Goal: Information Seeking & Learning: Learn about a topic

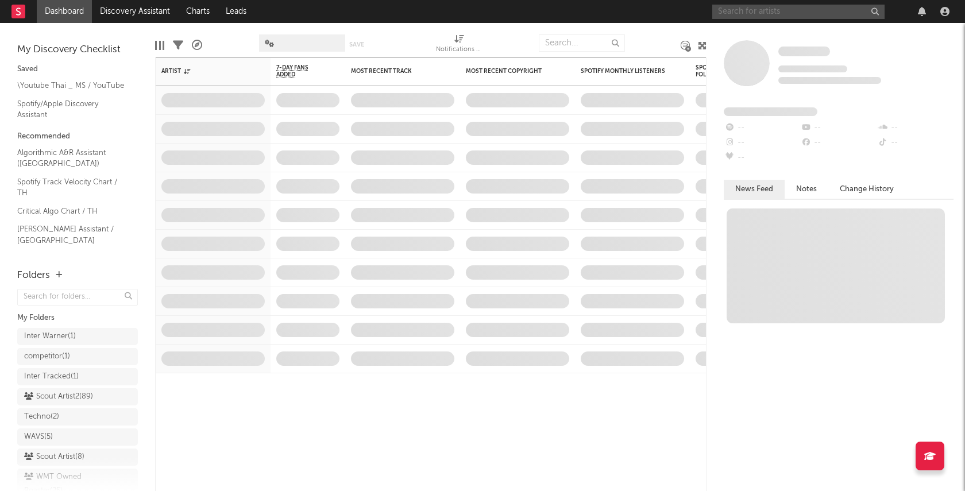
click at [750, 12] on input "text" at bounding box center [798, 12] width 172 height 14
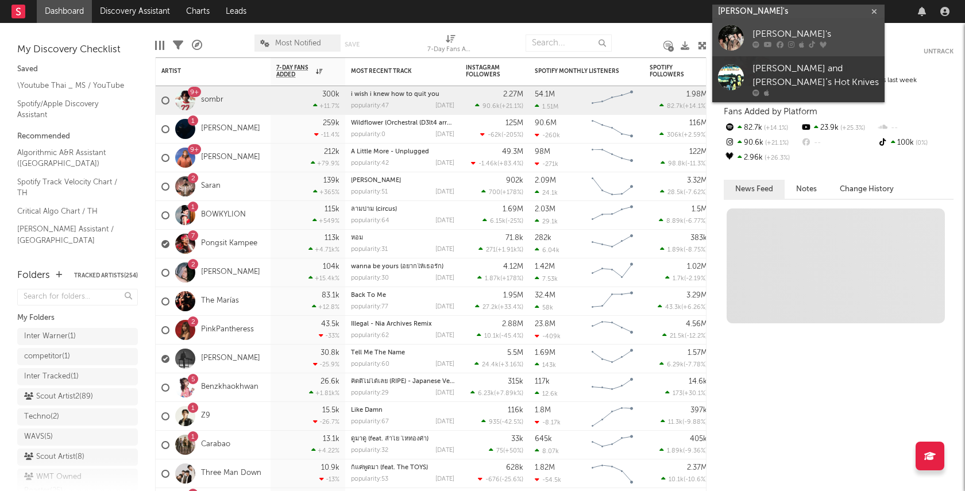
type input "[PERSON_NAME]'s"
click at [731, 37] on div at bounding box center [731, 38] width 26 height 26
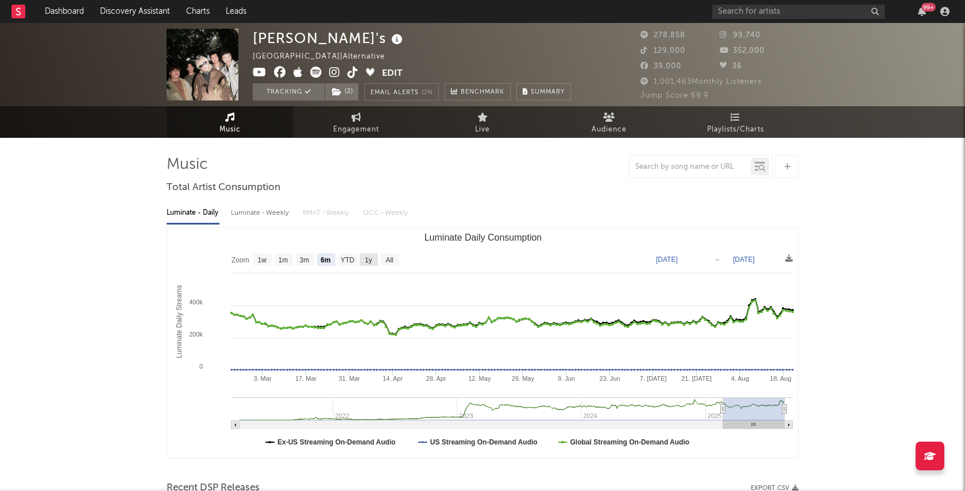
click at [368, 260] on text "1y" at bounding box center [368, 260] width 7 height 8
select select "1y"
type input "[DATE]"
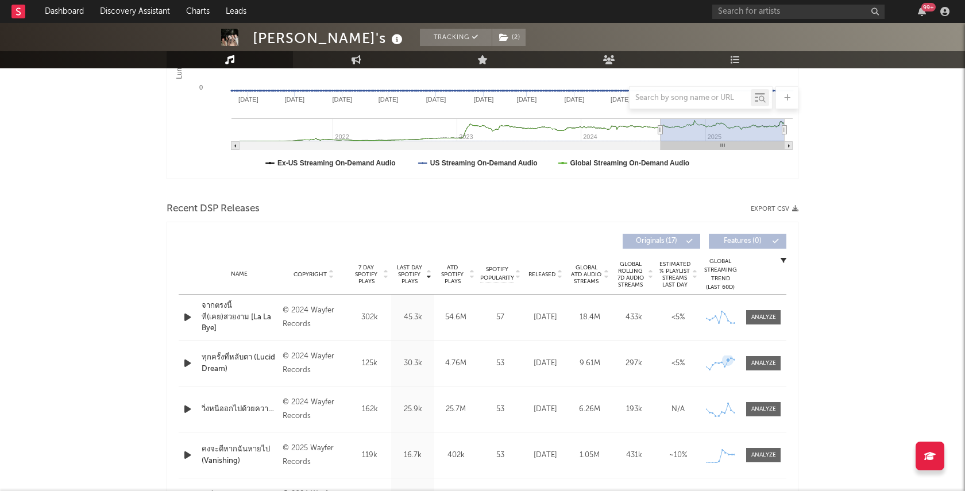
scroll to position [335, 0]
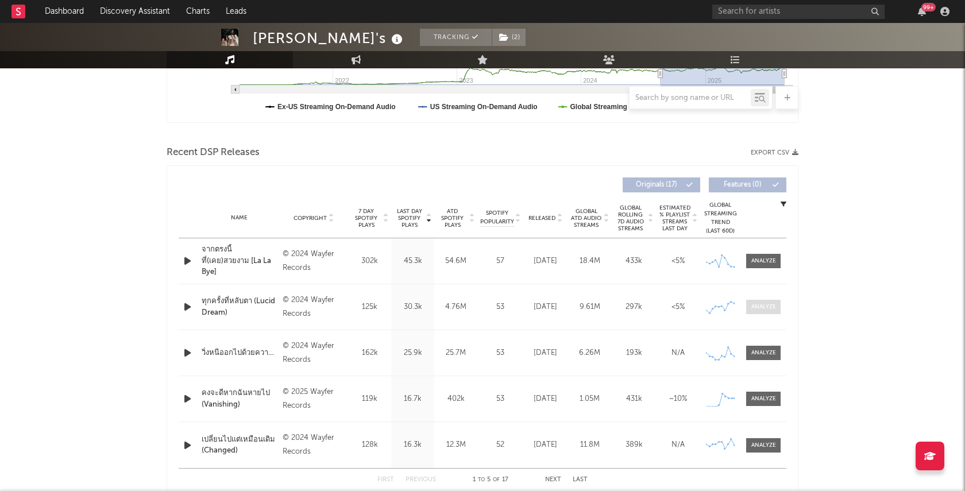
click at [760, 307] on div at bounding box center [763, 307] width 25 height 9
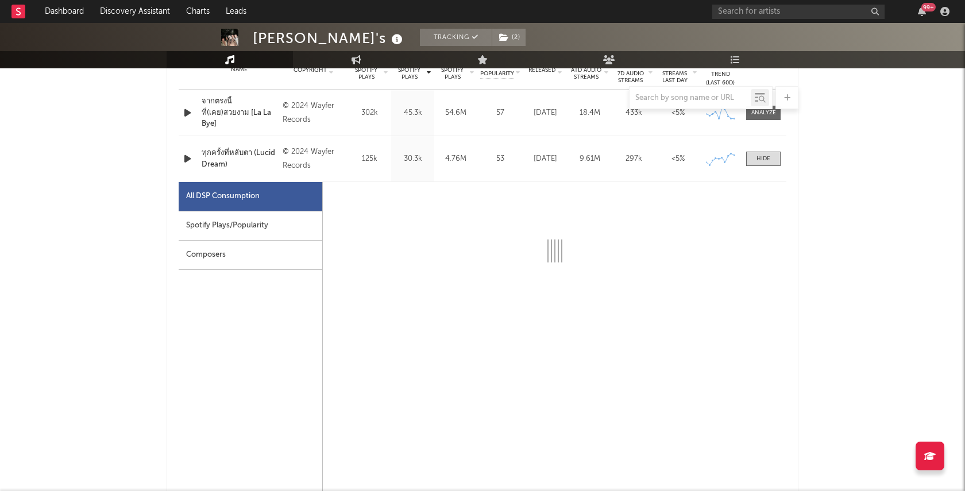
scroll to position [503, 0]
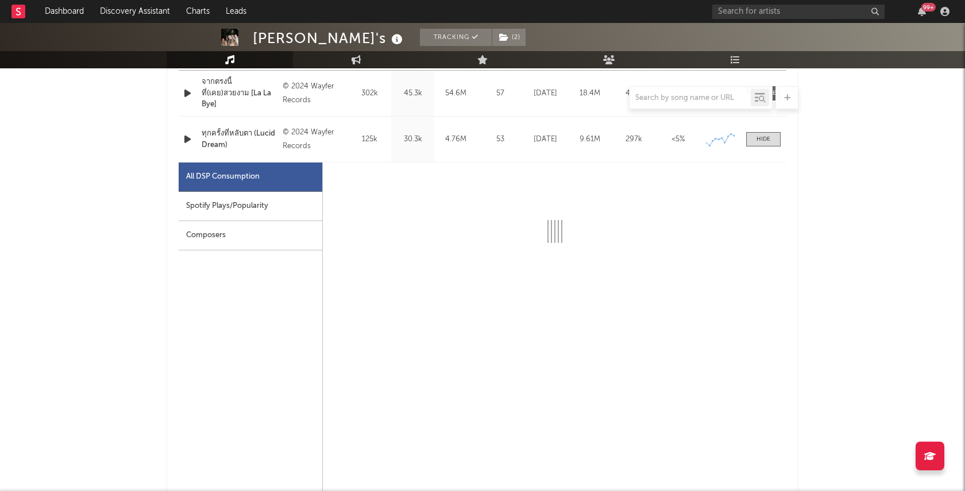
select select "6m"
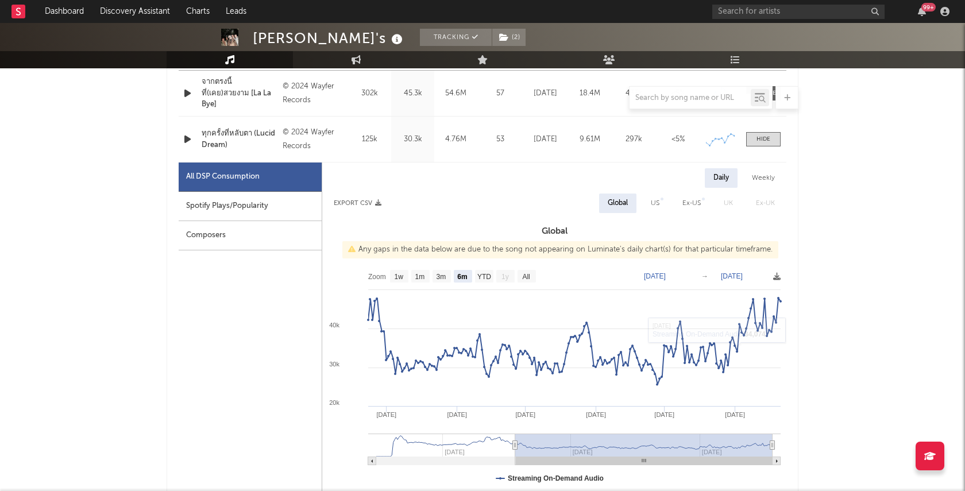
click at [238, 207] on div "Spotify Plays/Popularity" at bounding box center [250, 206] width 143 height 29
select select "6m"
select select "1w"
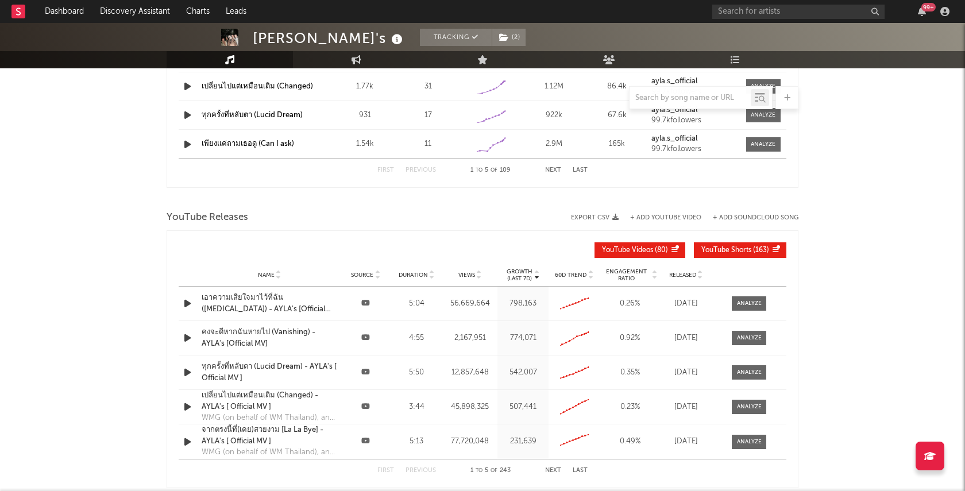
scroll to position [1748, 0]
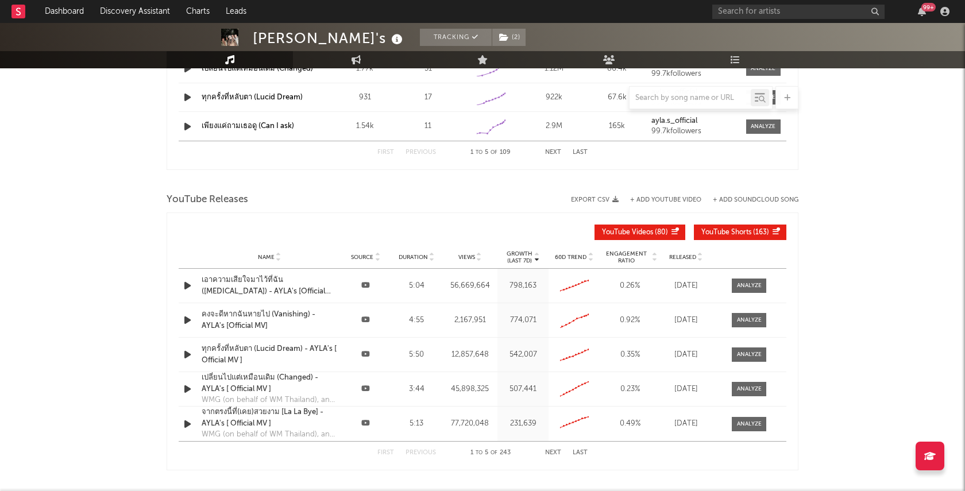
click at [533, 255] on div at bounding box center [535, 257] width 7 height 14
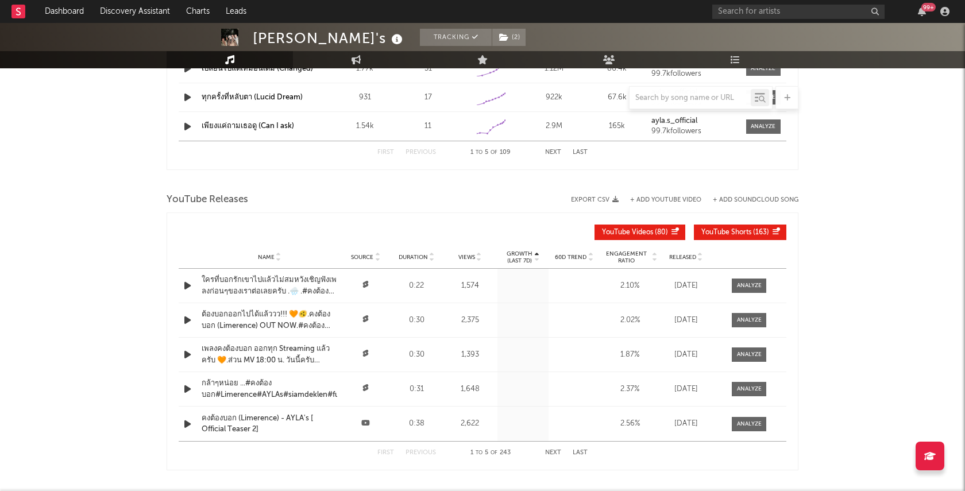
click at [533, 254] on div at bounding box center [535, 257] width 7 height 14
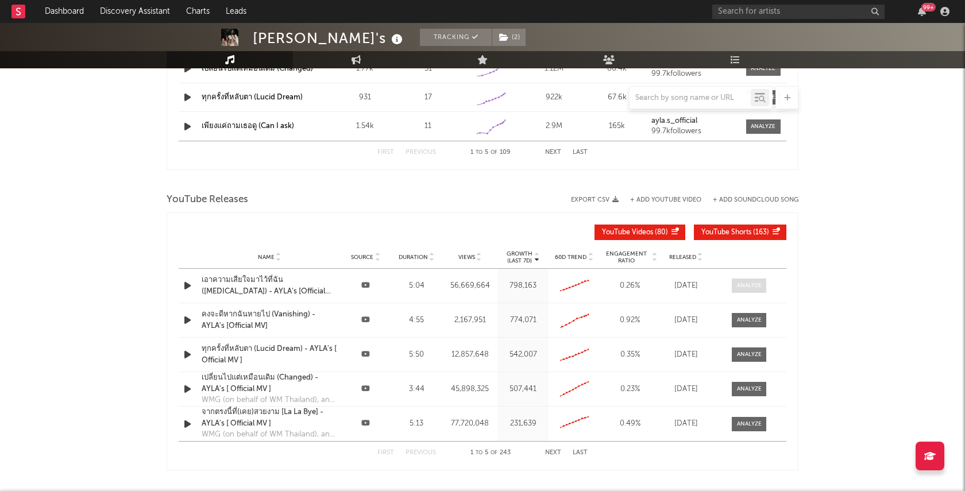
click at [757, 281] on div at bounding box center [749, 285] width 25 height 9
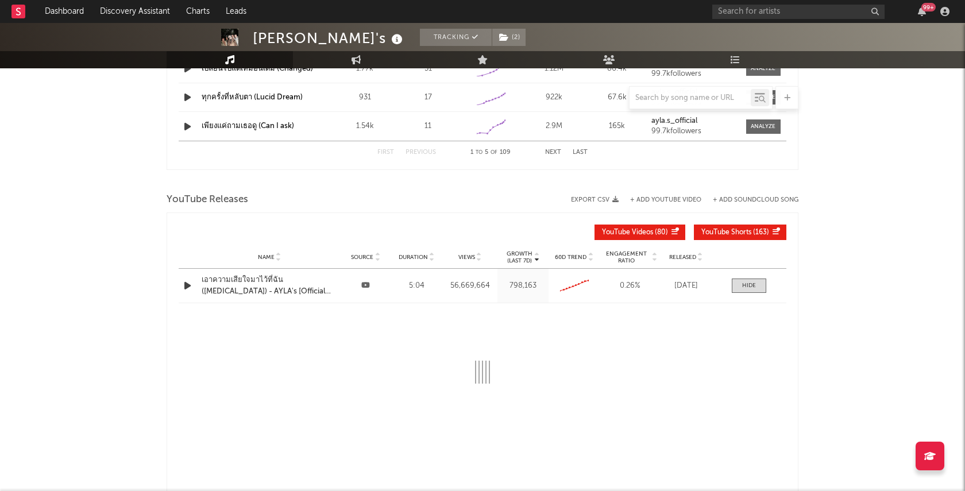
select select "6m"
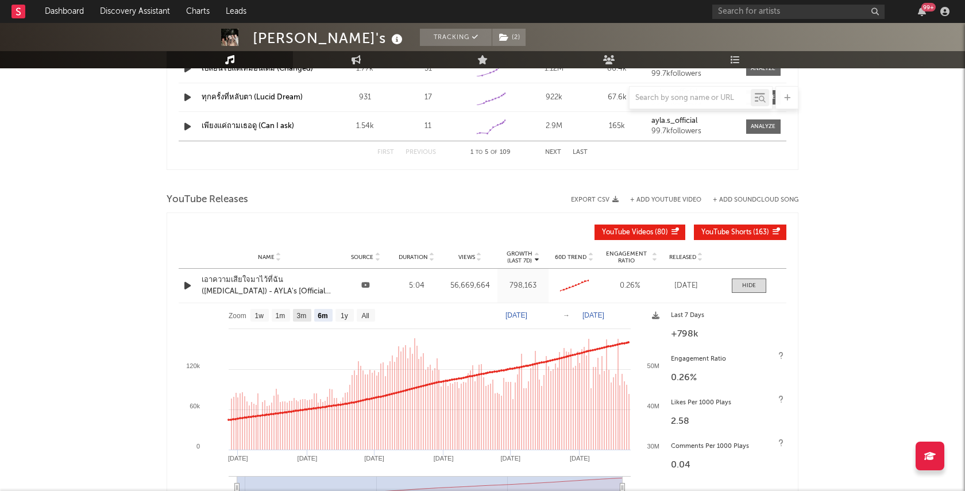
click at [303, 312] on text "3m" at bounding box center [302, 316] width 10 height 8
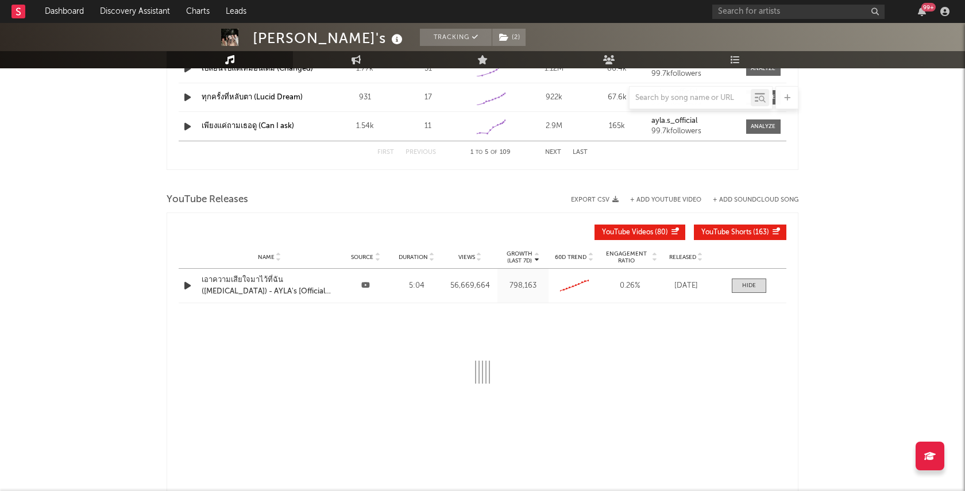
select select "3m"
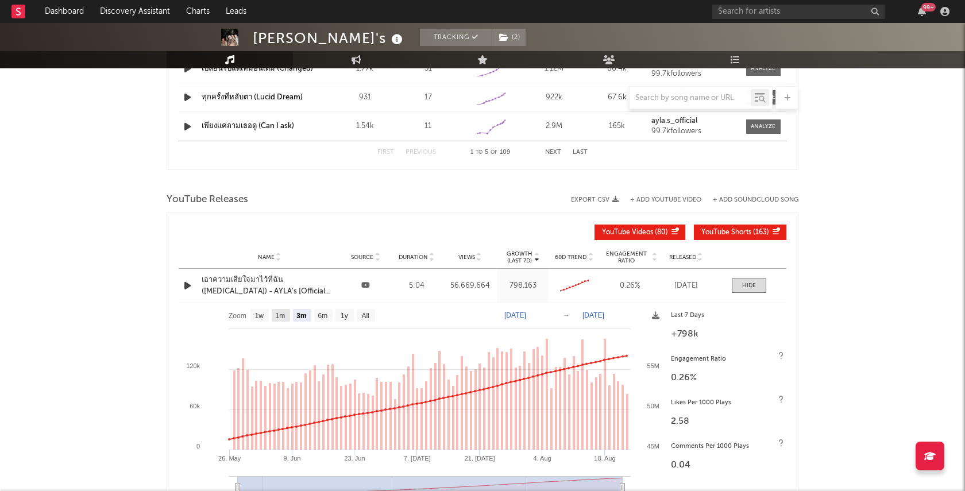
click at [277, 315] on text "1m" at bounding box center [281, 316] width 10 height 8
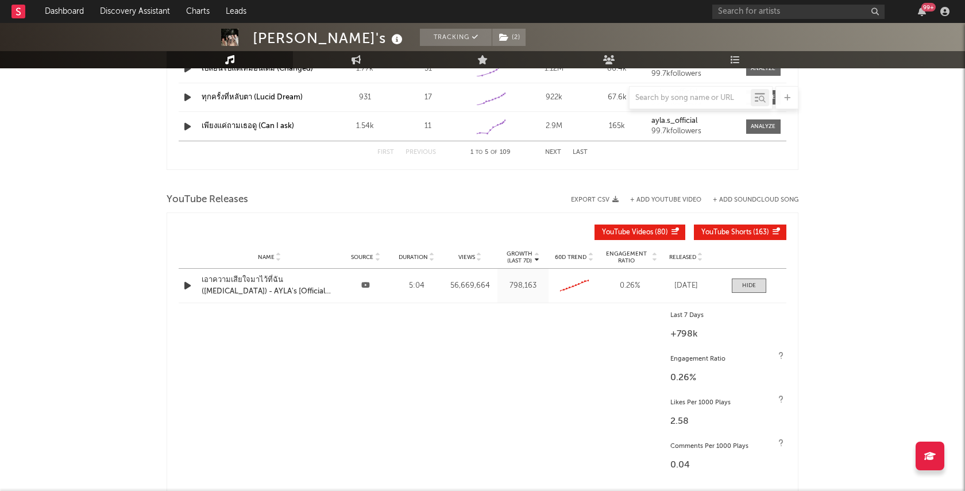
select select "1m"
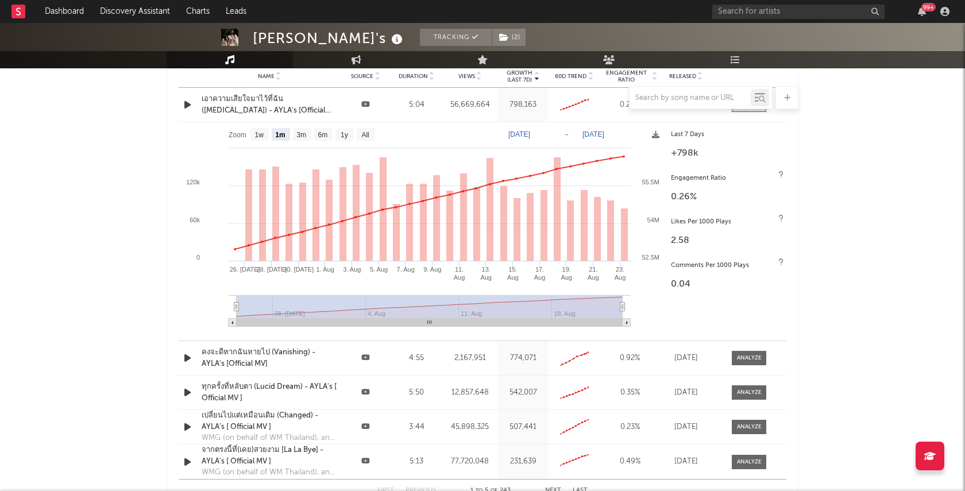
scroll to position [1957, 0]
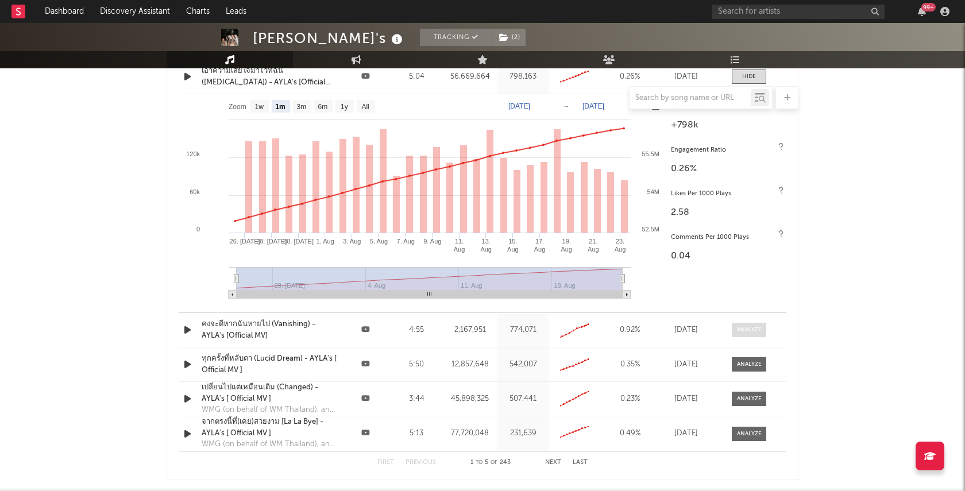
click at [756, 323] on span at bounding box center [749, 330] width 34 height 14
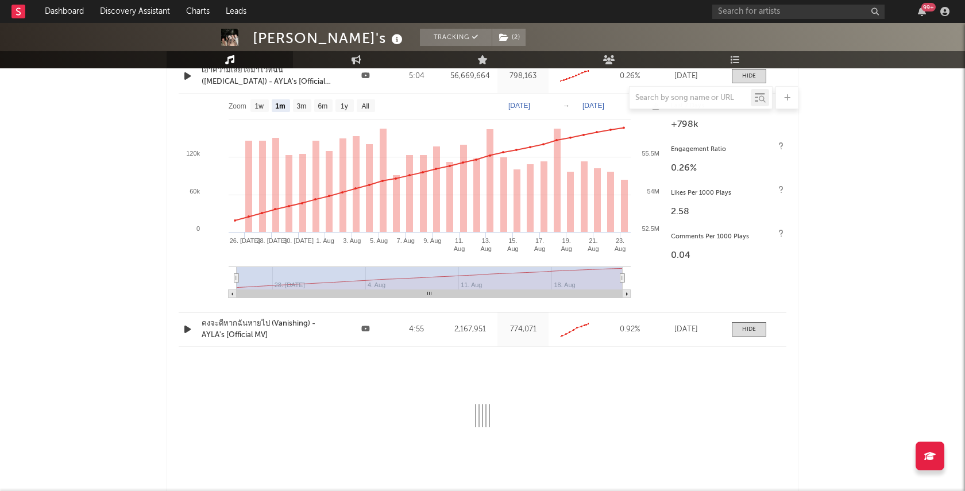
select select "All"
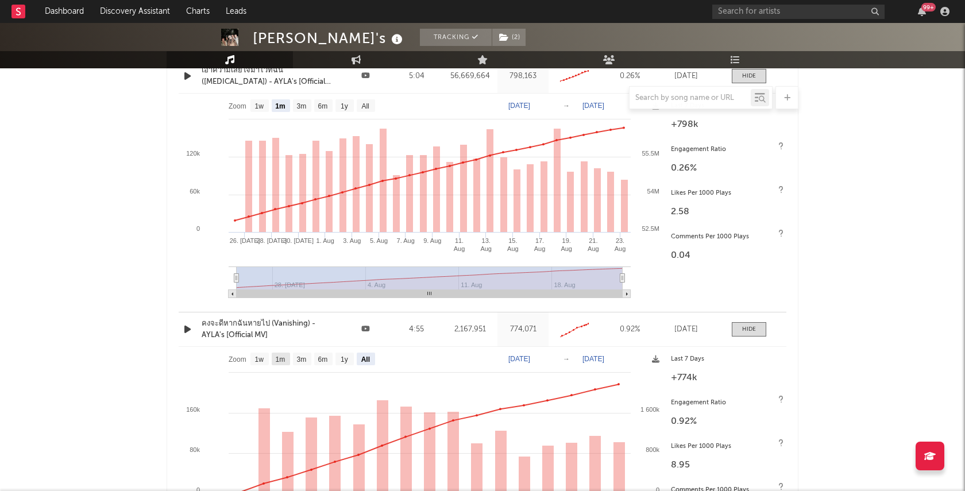
click at [282, 357] on text "1m" at bounding box center [281, 360] width 10 height 8
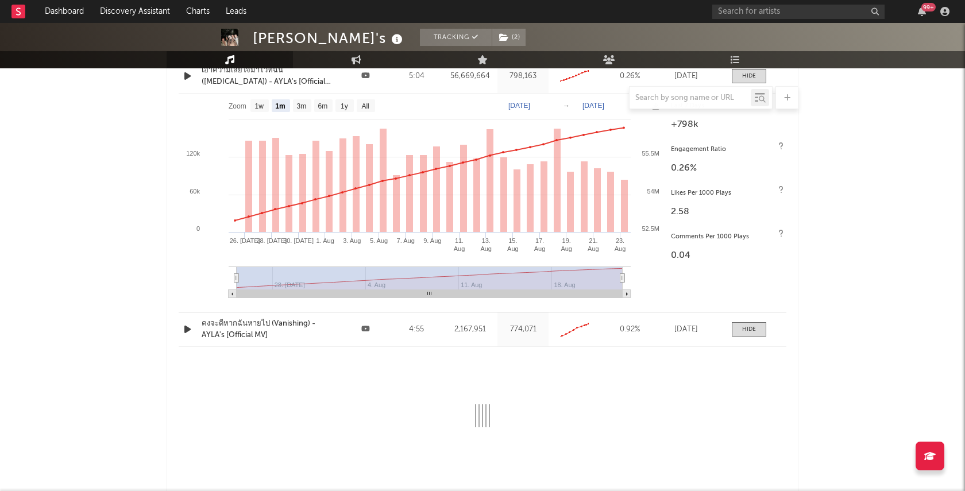
select select "All"
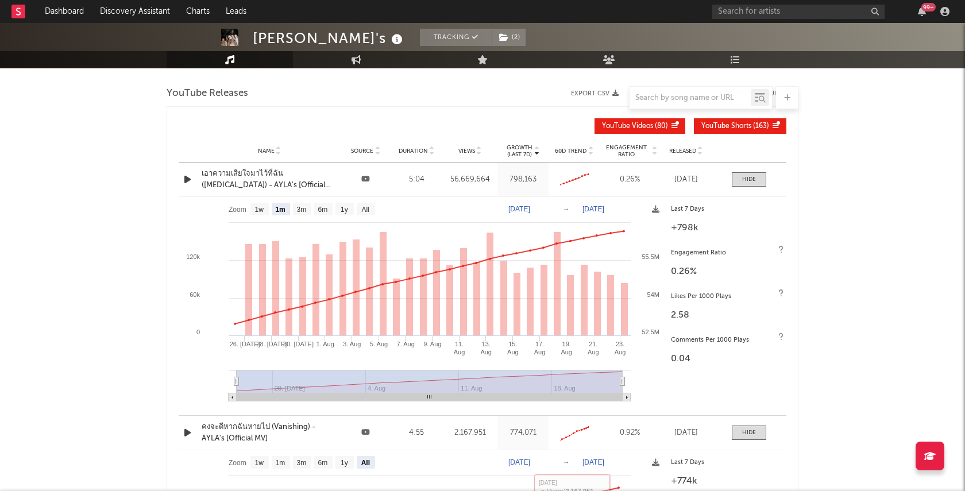
scroll to position [1848, 0]
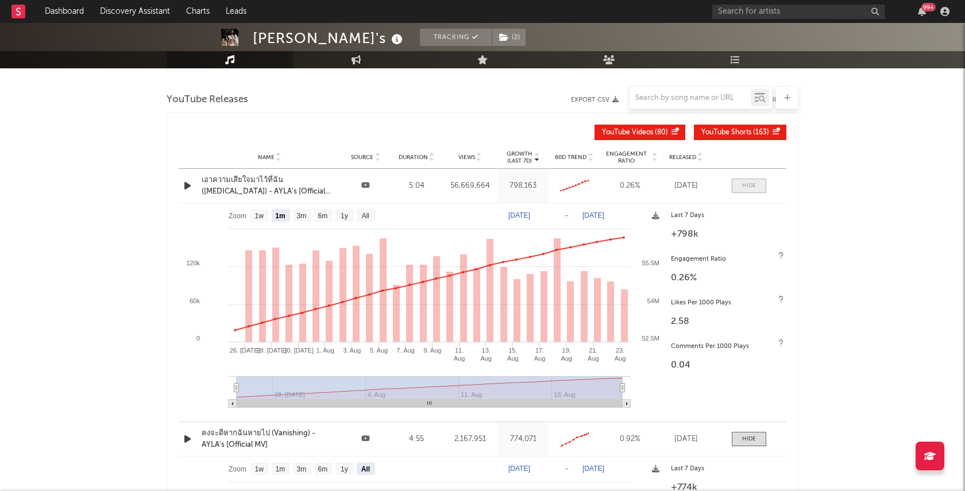
click at [756, 185] on span at bounding box center [749, 186] width 34 height 14
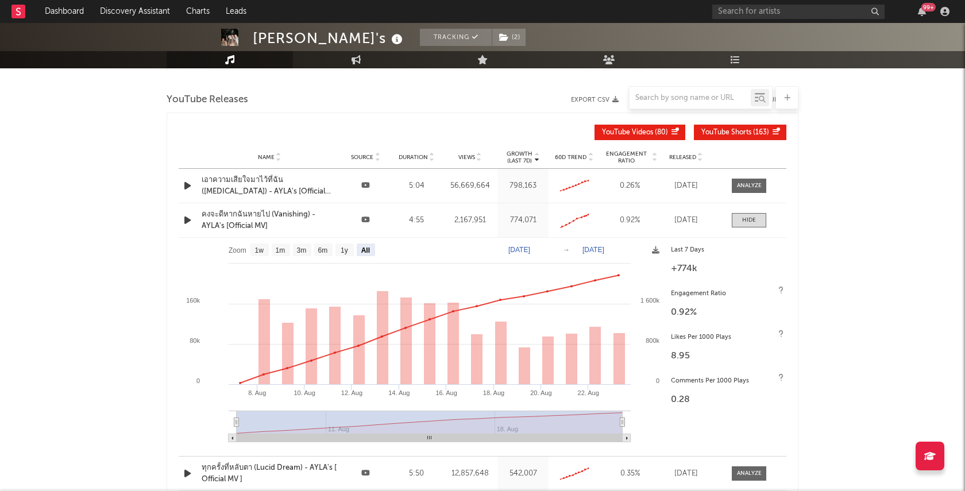
click at [760, 213] on span at bounding box center [749, 220] width 34 height 14
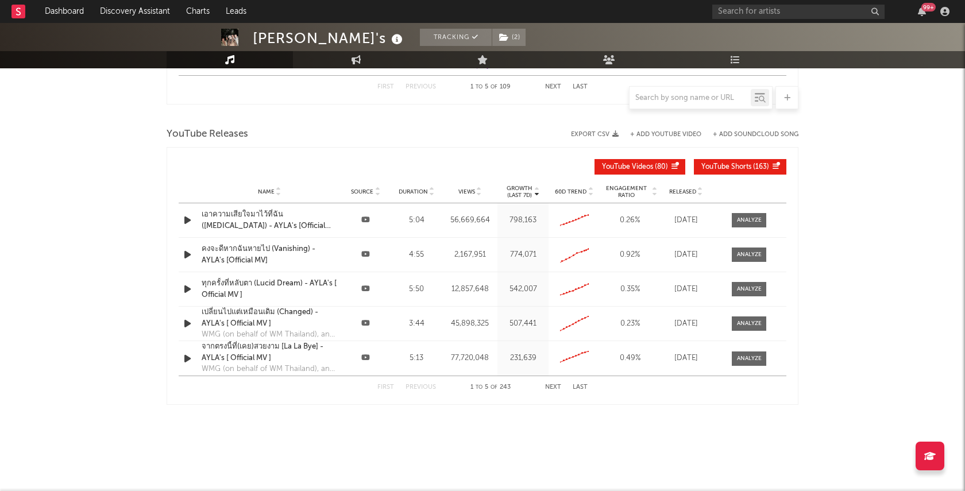
scroll to position [1810, 0]
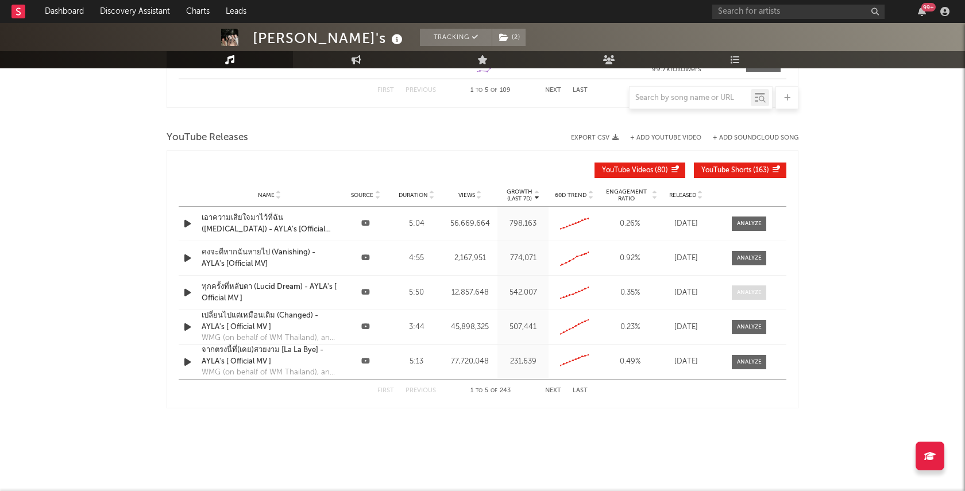
click at [762, 288] on span at bounding box center [749, 292] width 34 height 14
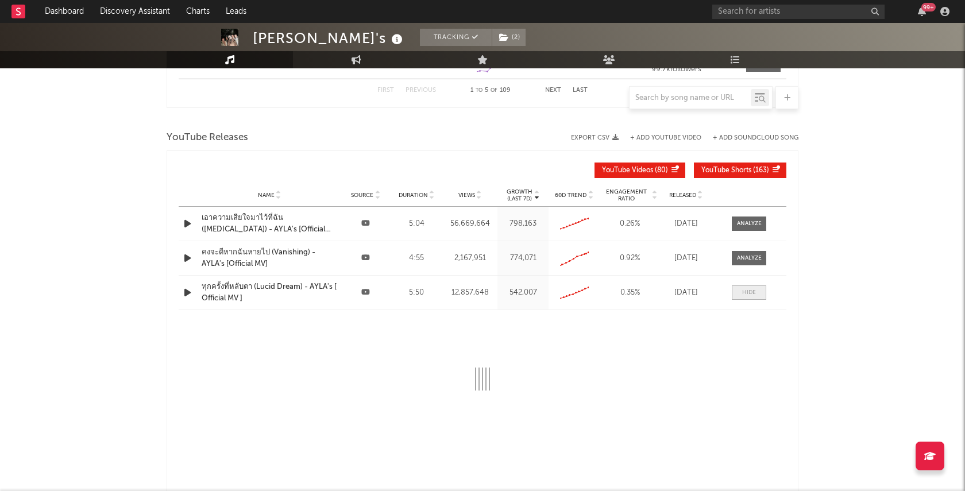
scroll to position [1848, 0]
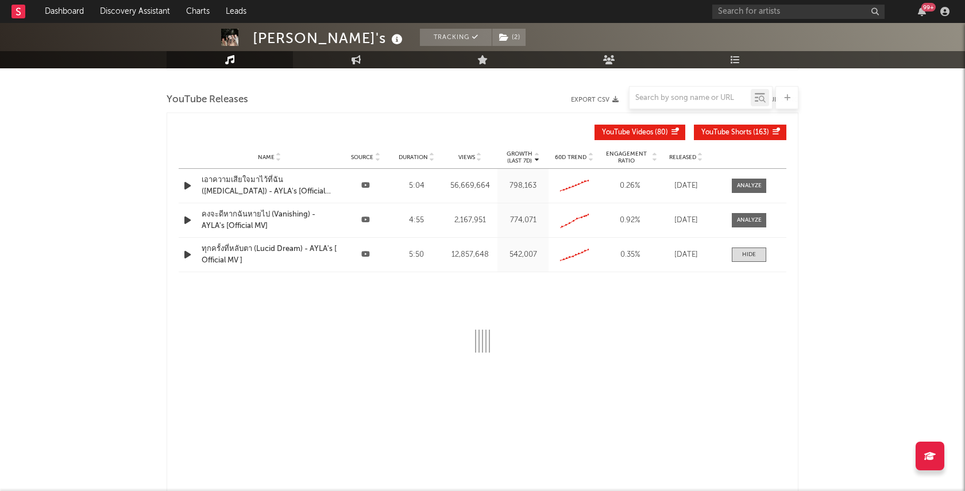
select select "6m"
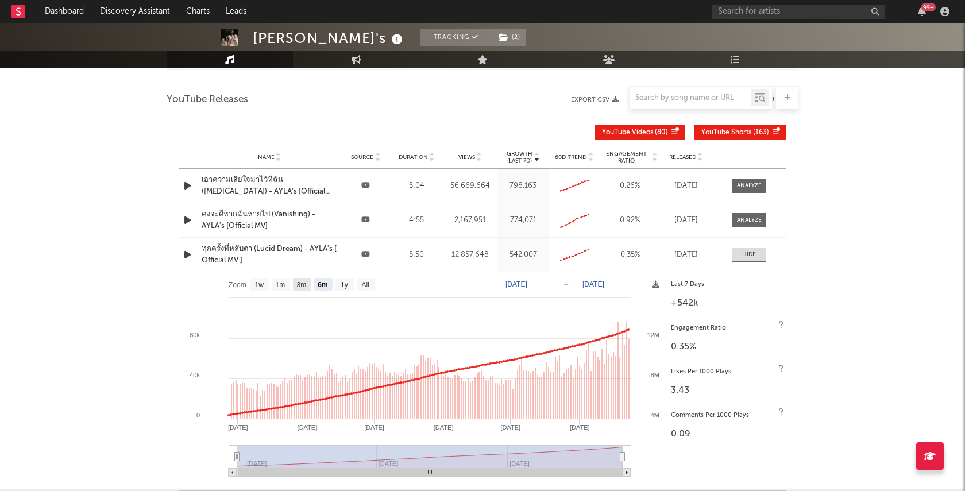
click at [305, 281] on text "3m" at bounding box center [302, 285] width 10 height 8
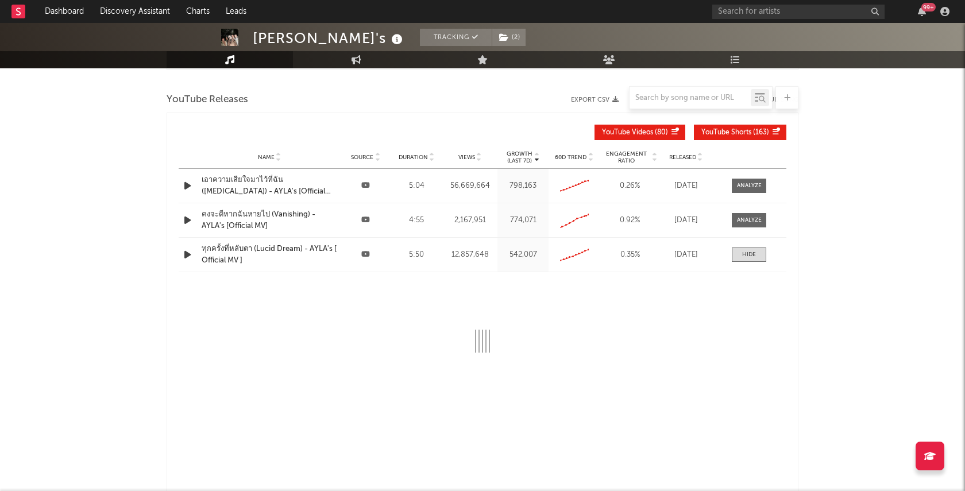
select select "3m"
